Goal: Task Accomplishment & Management: Manage account settings

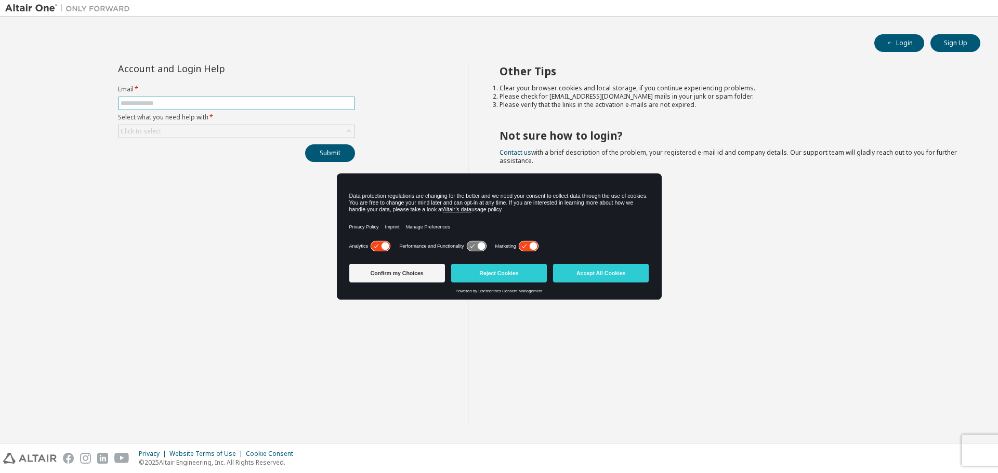
click at [215, 102] on input "text" at bounding box center [237, 103] width 232 height 8
click at [210, 106] on input "text" at bounding box center [237, 103] width 232 height 8
type input "**********"
click at [175, 137] on div "Click to select" at bounding box center [236, 131] width 236 height 12
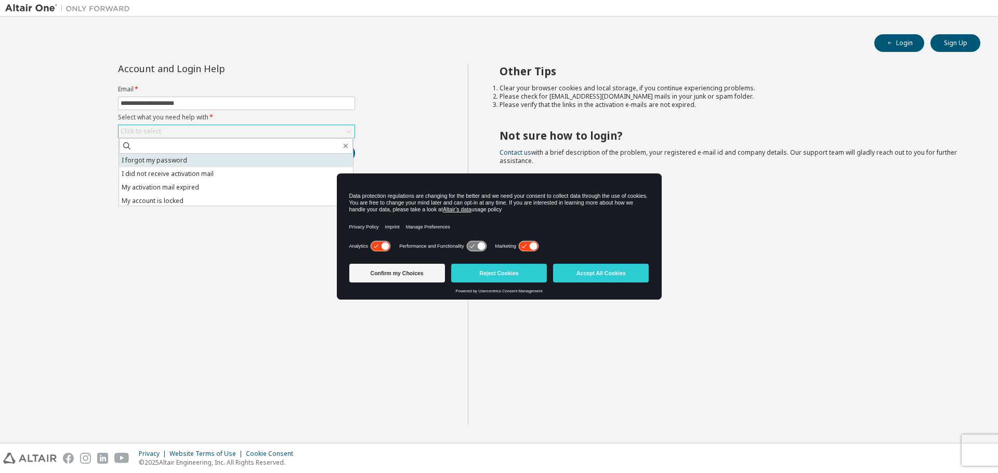
click at [176, 156] on li "I forgot my password" at bounding box center [236, 161] width 234 height 14
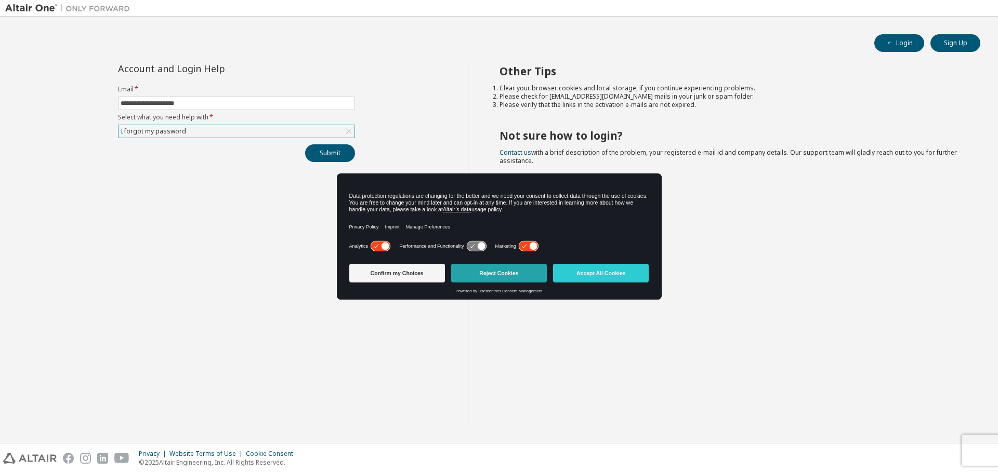
click at [477, 269] on button "Reject Cookies" at bounding box center [499, 273] width 96 height 19
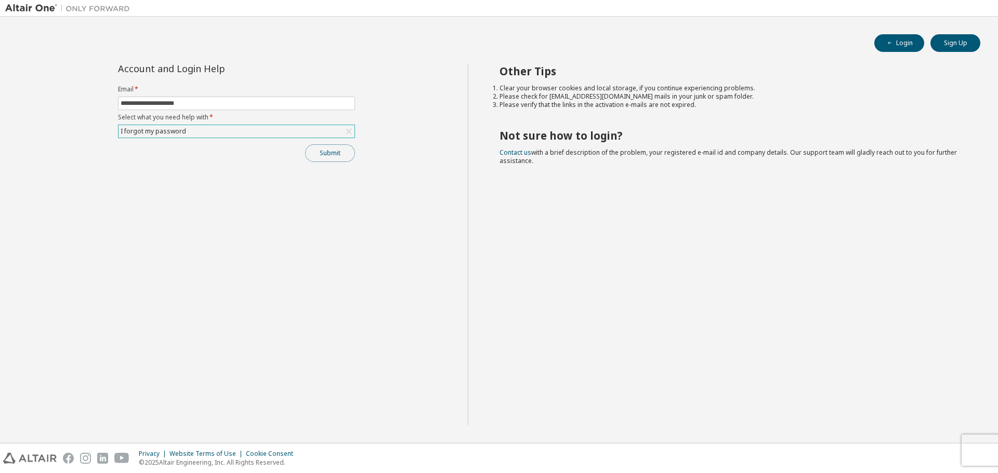
click at [324, 158] on button "Submit" at bounding box center [330, 153] width 50 height 18
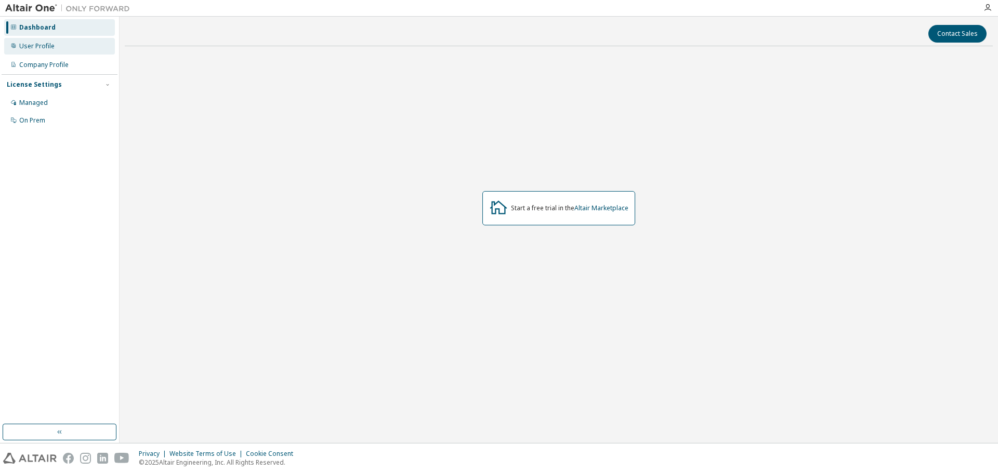
click at [60, 45] on div "User Profile" at bounding box center [59, 46] width 111 height 17
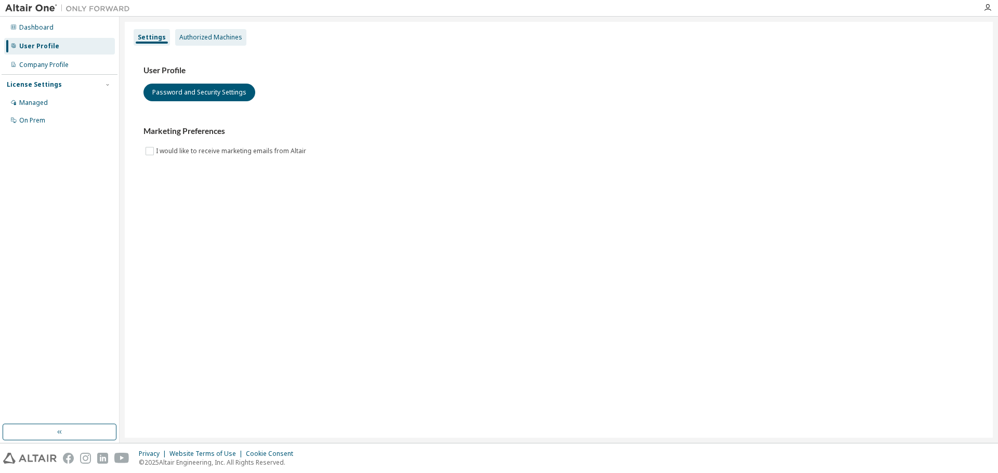
click at [181, 35] on div "Authorized Machines" at bounding box center [210, 37] width 63 height 8
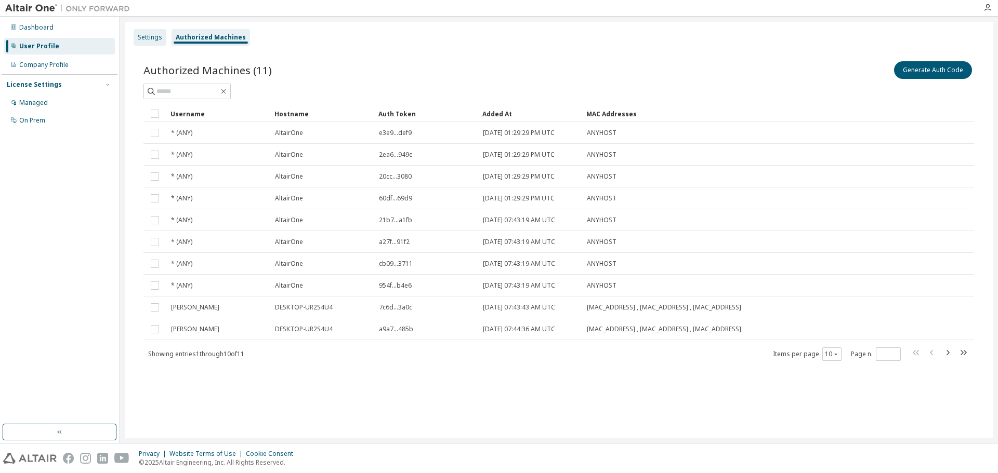
click at [158, 42] on div "Settings" at bounding box center [150, 37] width 33 height 17
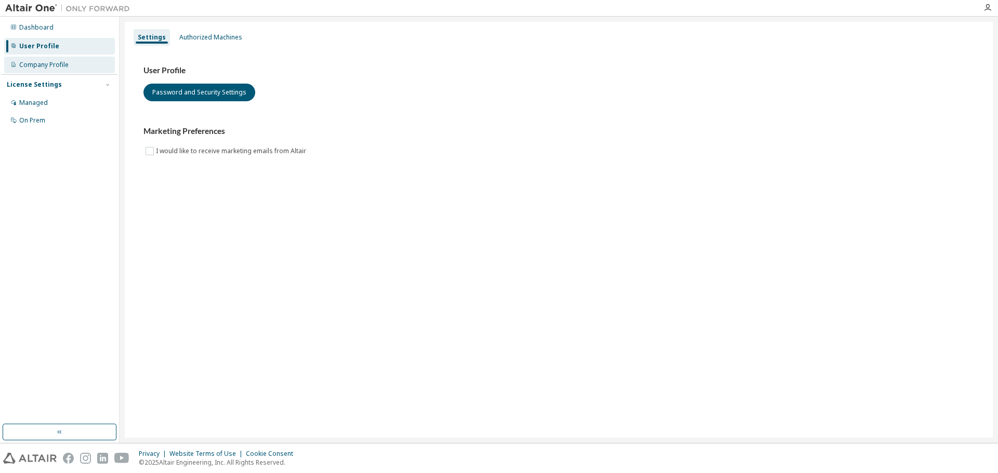
click at [45, 67] on div "Company Profile" at bounding box center [43, 65] width 49 height 8
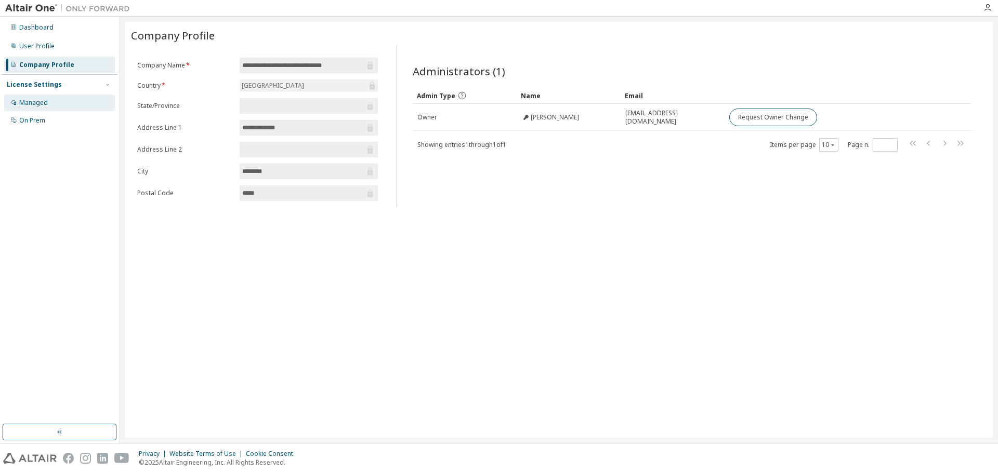
click at [43, 97] on div "Managed" at bounding box center [59, 103] width 111 height 17
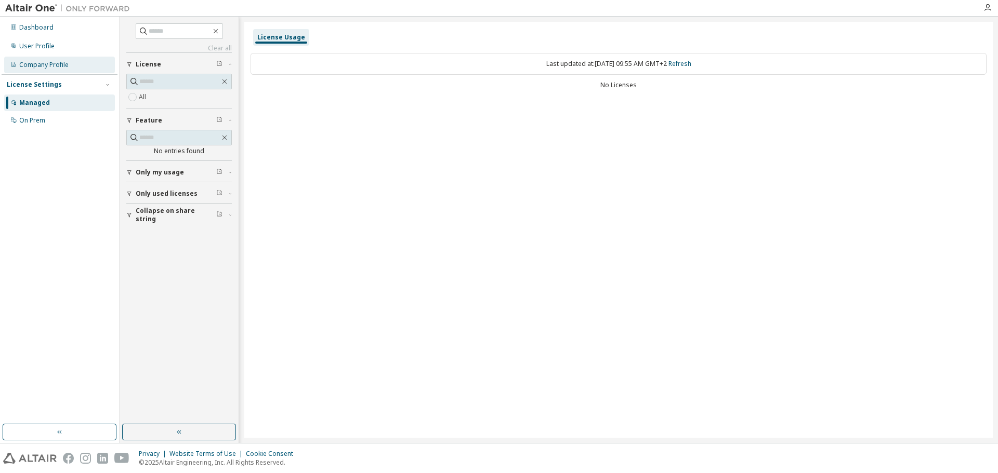
click at [59, 68] on div "Company Profile" at bounding box center [43, 65] width 49 height 8
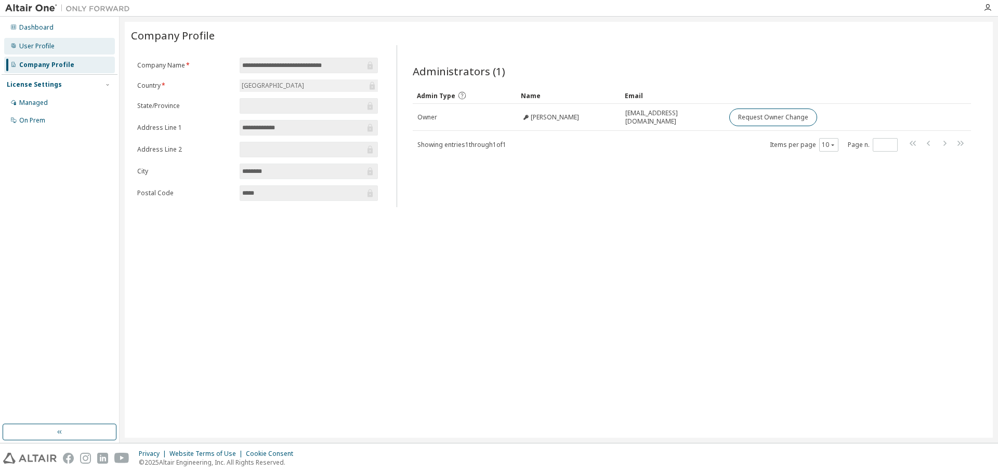
click at [52, 46] on div "User Profile" at bounding box center [36, 46] width 35 height 8
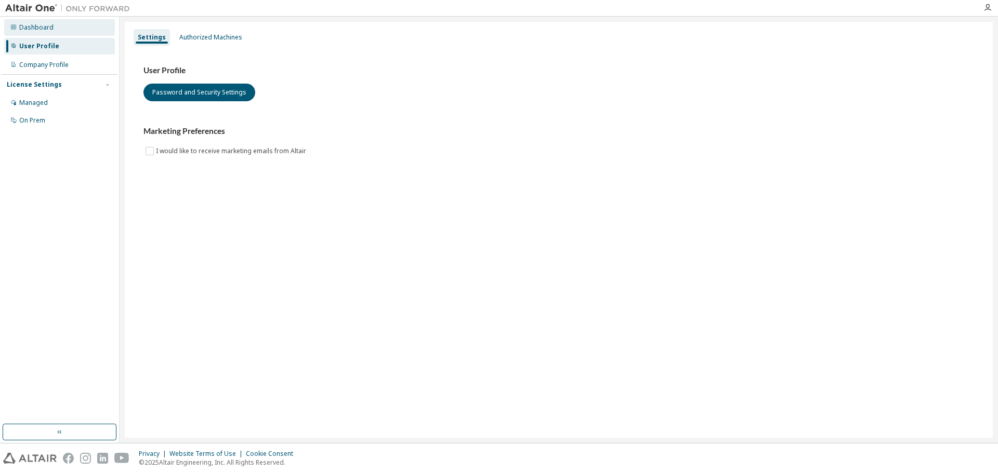
click at [49, 26] on div "Dashboard" at bounding box center [36, 27] width 34 height 8
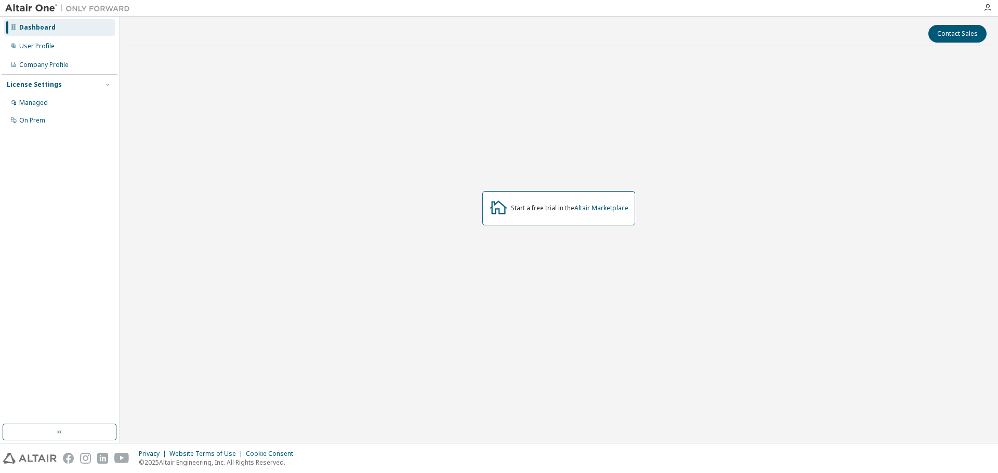
drag, startPoint x: 49, startPoint y: 26, endPoint x: 386, endPoint y: 116, distance: 349.2
click at [386, 116] on div "Start a free trial in the Altair Marketplace" at bounding box center [559, 209] width 868 height 308
click at [604, 206] on link "Altair Marketplace" at bounding box center [601, 208] width 54 height 9
